Goal: Obtain resource: Download file/media

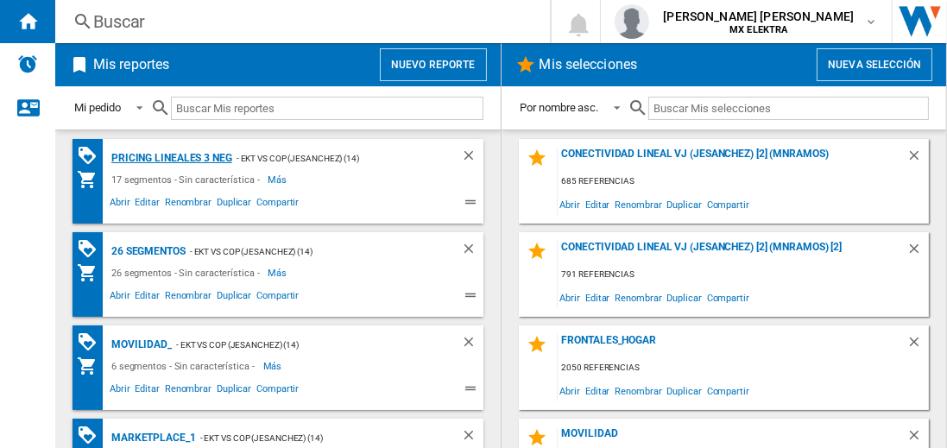
click at [171, 157] on div "Pricing lineales 3 neg" at bounding box center [169, 159] width 125 height 22
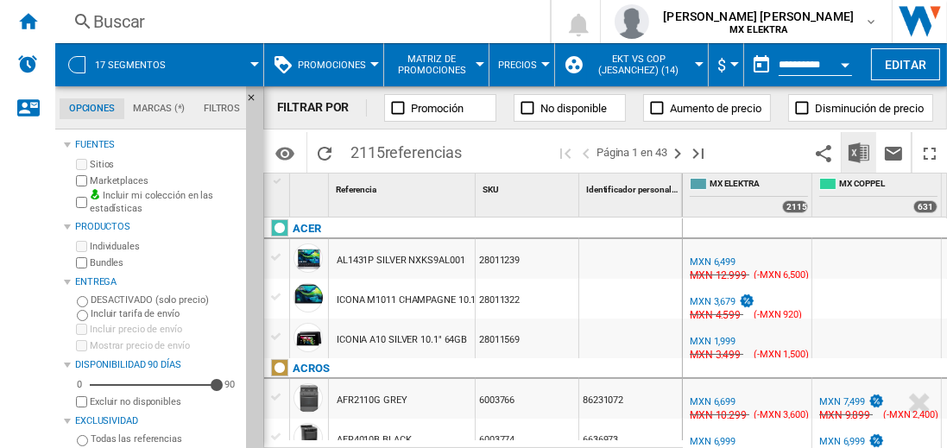
click at [860, 152] on img "Descargar en Excel" at bounding box center [858, 152] width 21 height 21
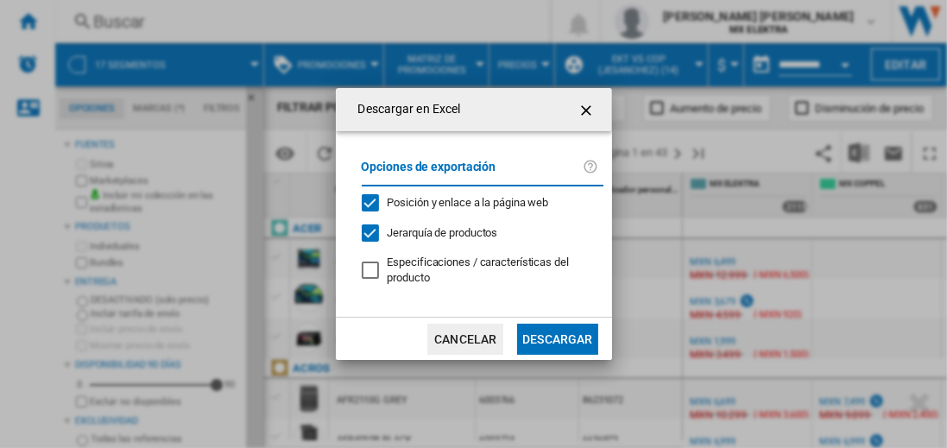
click at [557, 337] on button "Descargar" at bounding box center [557, 339] width 80 height 31
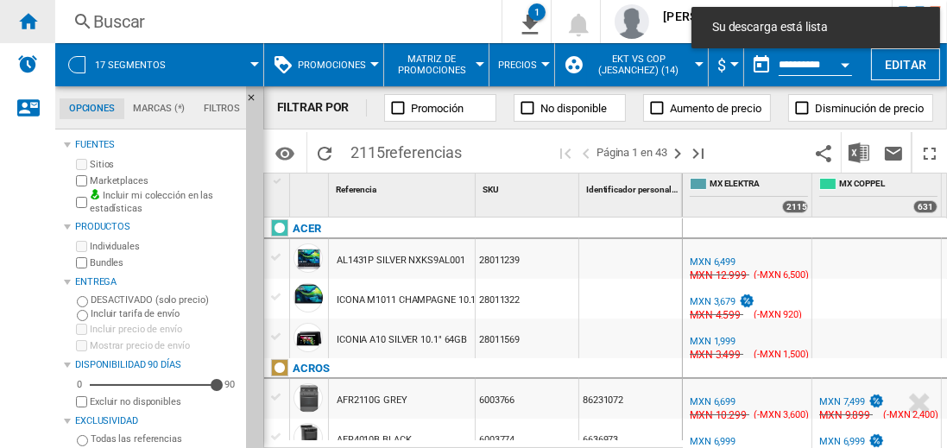
click at [28, 21] on ng-md-icon "Inicio" at bounding box center [27, 20] width 21 height 21
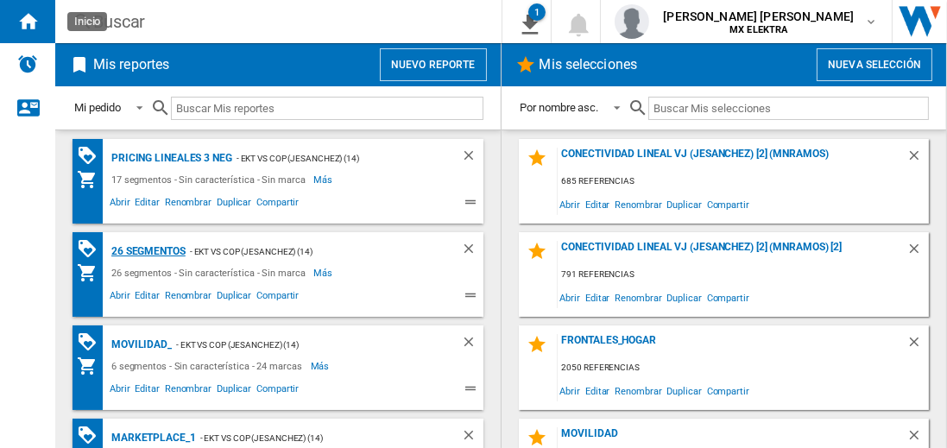
click at [149, 249] on div "26 segmentos" at bounding box center [146, 252] width 79 height 22
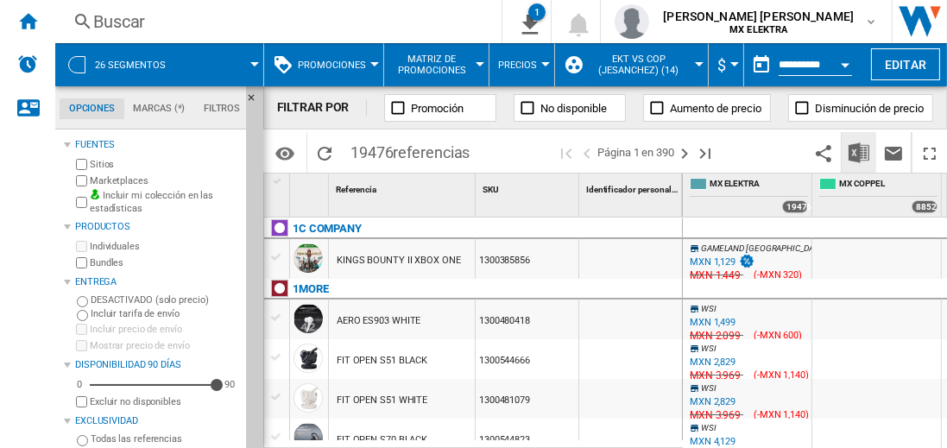
click at [860, 152] on img "Descargar en Excel" at bounding box center [858, 152] width 21 height 21
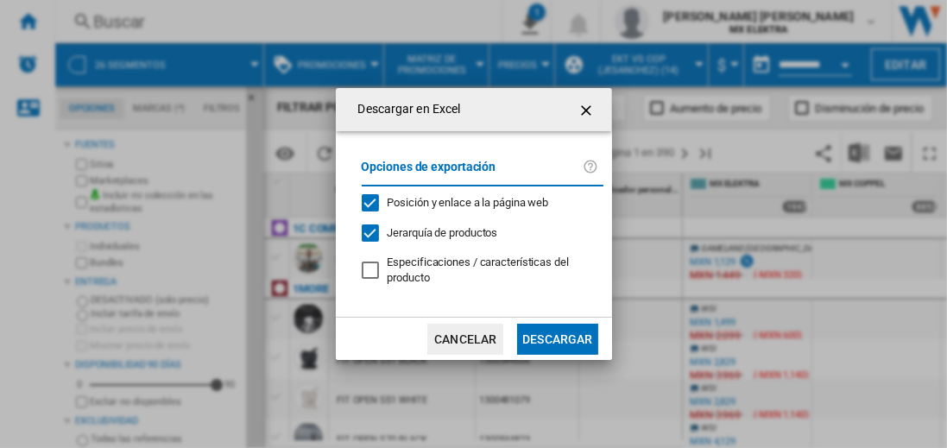
click at [557, 337] on button "Descargar" at bounding box center [557, 339] width 80 height 31
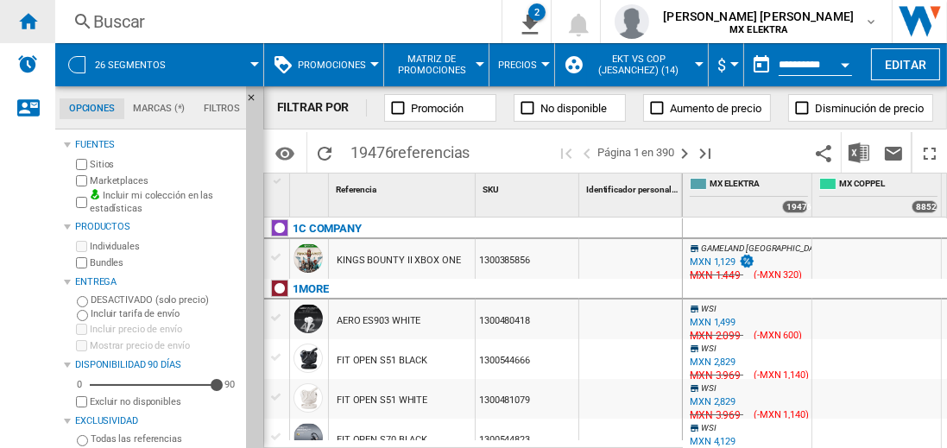
click at [28, 21] on ng-md-icon "Inicio" at bounding box center [27, 20] width 21 height 21
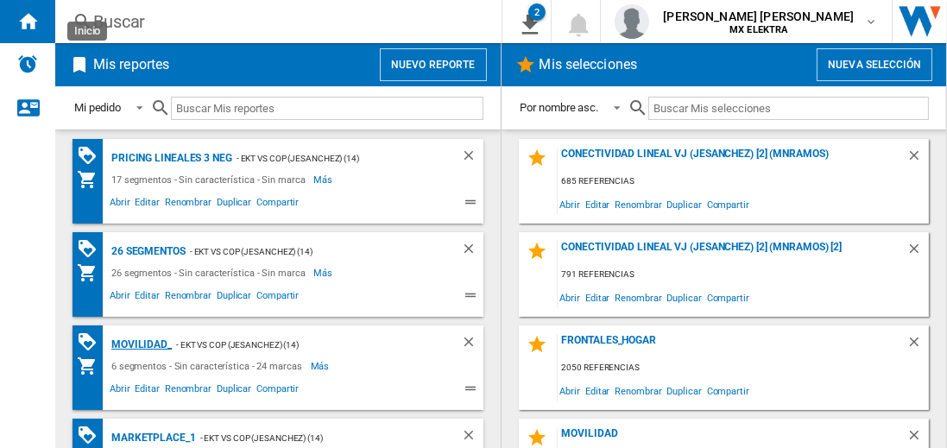
click at [138, 343] on div "MOVILIDAD_" at bounding box center [139, 345] width 65 height 22
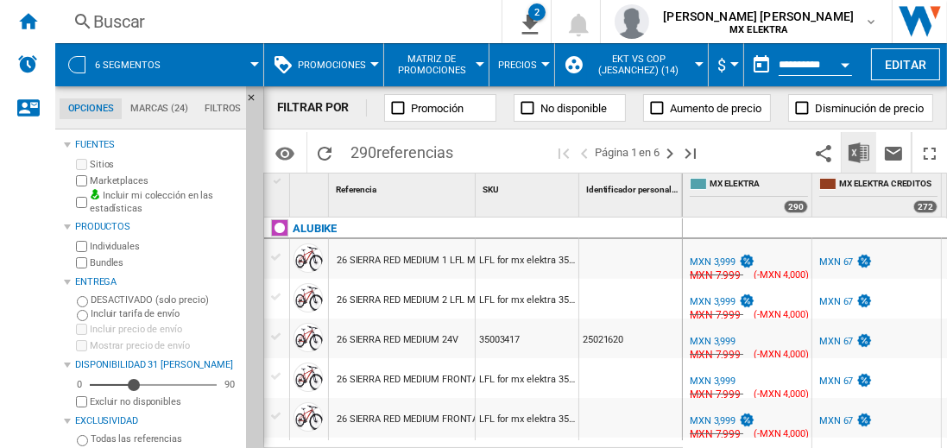
click at [860, 152] on img "Descargar en Excel" at bounding box center [858, 152] width 21 height 21
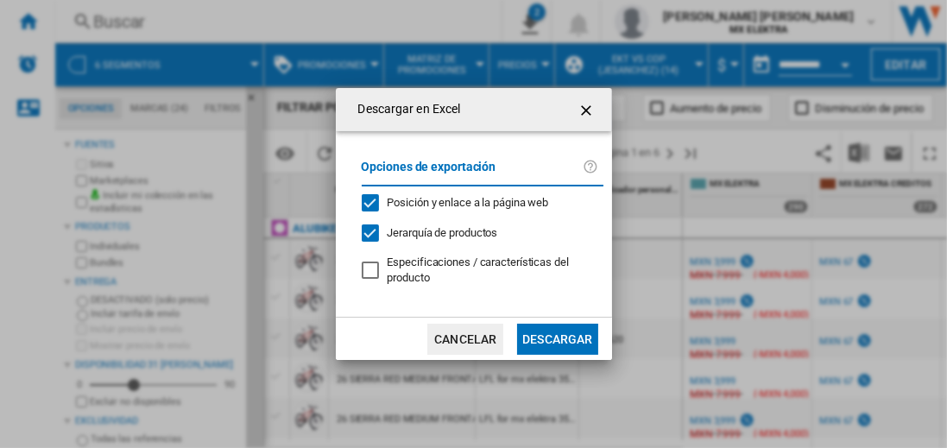
click at [557, 337] on button "Descargar" at bounding box center [557, 339] width 80 height 31
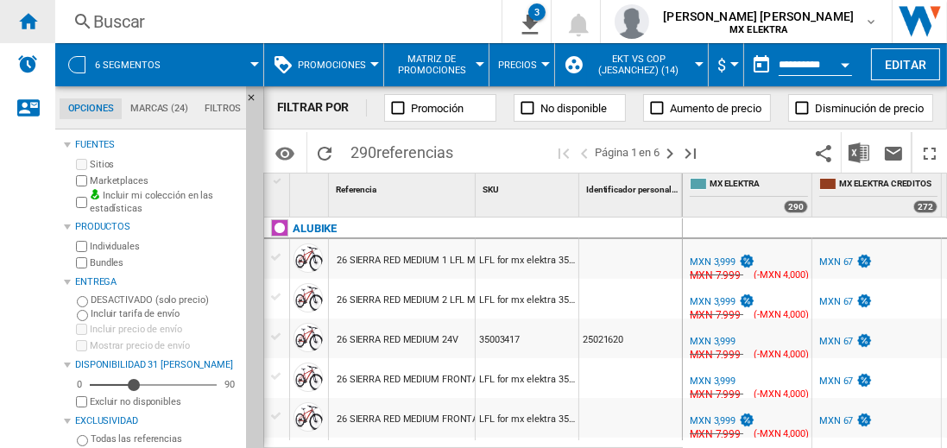
click at [28, 21] on ng-md-icon "Inicio" at bounding box center [27, 20] width 21 height 21
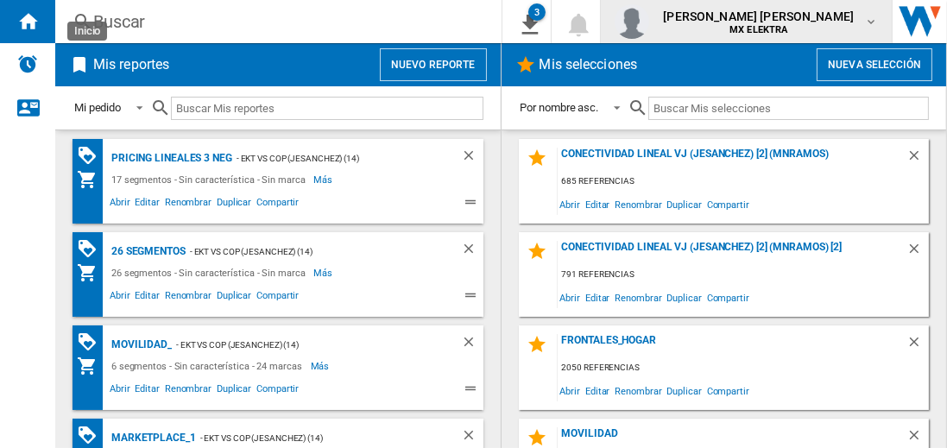
click at [775, 22] on span "juan carlos romero marta" at bounding box center [758, 16] width 191 height 17
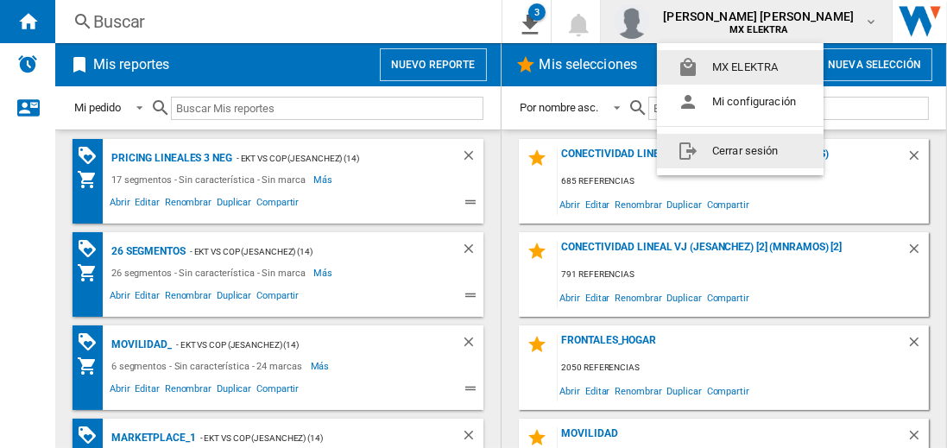
click at [740, 150] on button "Cerrar sesión" at bounding box center [740, 151] width 167 height 35
